Goal: Task Accomplishment & Management: Use online tool/utility

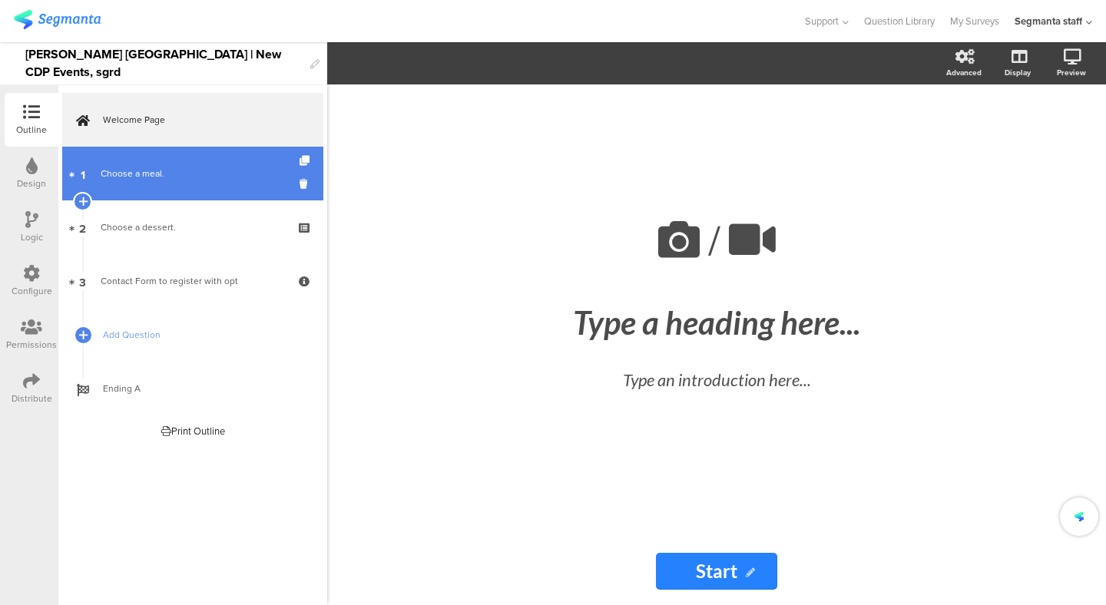
click at [192, 197] on link "1 Choose a meal." at bounding box center [192, 174] width 261 height 54
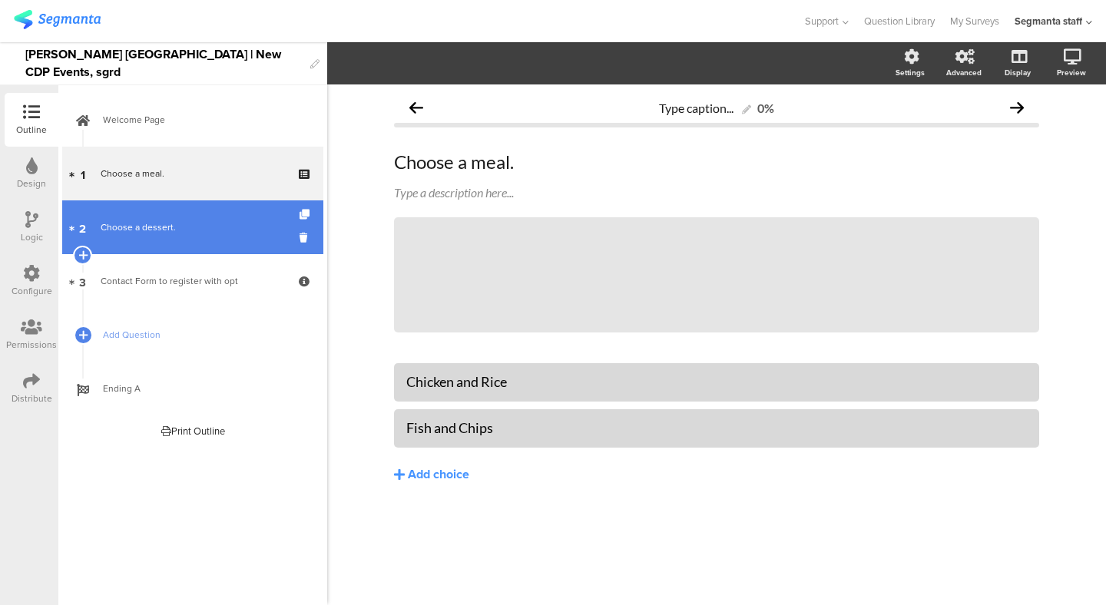
click at [214, 223] on div "Choose a dessert." at bounding box center [193, 227] width 184 height 15
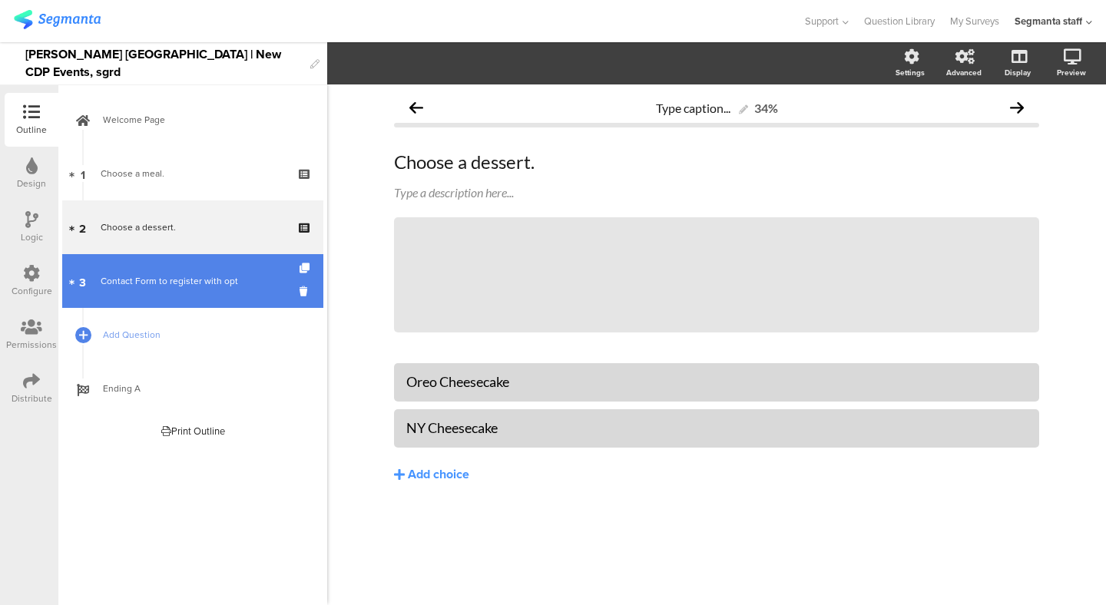
click at [182, 259] on link "3 Contact Form to register with opt" at bounding box center [192, 281] width 261 height 54
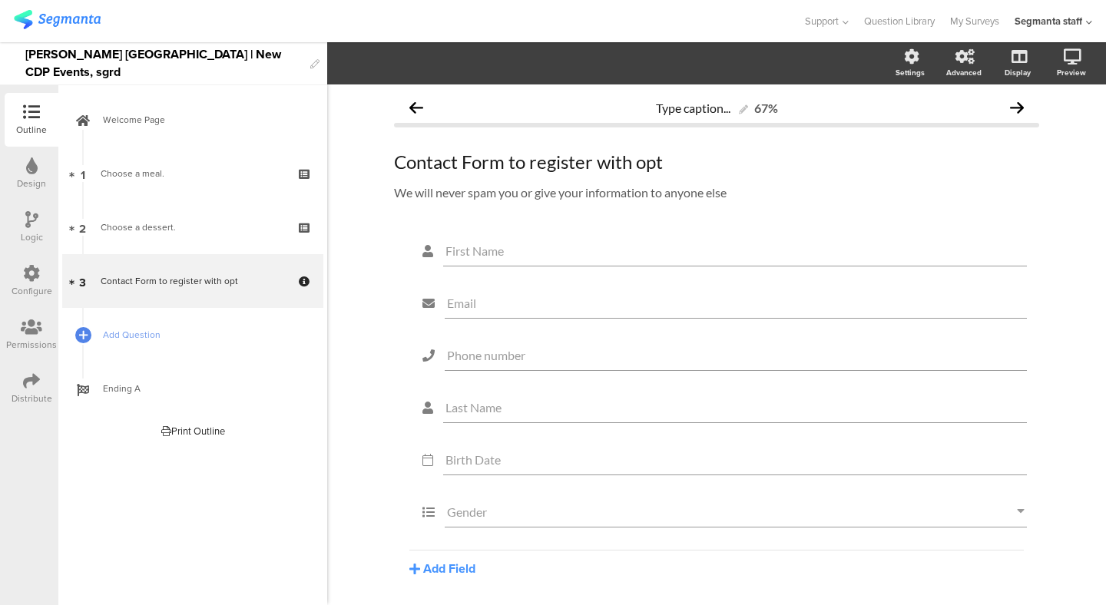
click at [44, 379] on div "Distribute" at bounding box center [32, 389] width 54 height 54
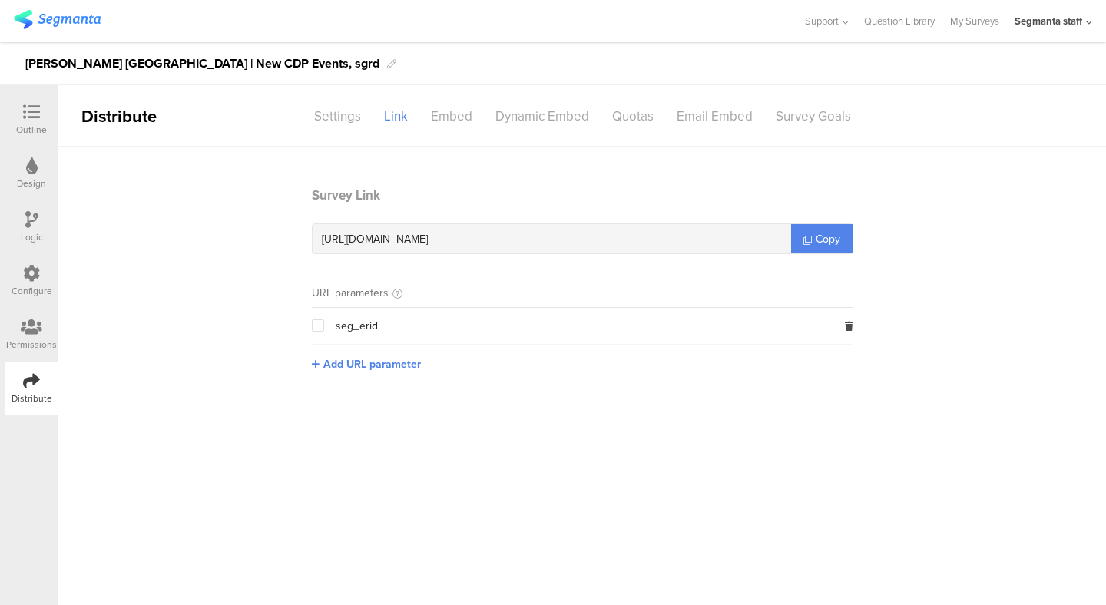
click at [318, 324] on span at bounding box center [318, 325] width 12 height 12
click at [324, 319] on input "checkbox" at bounding box center [324, 319] width 0 height 0
click at [837, 239] on span "Copy" at bounding box center [828, 239] width 25 height 16
